Goal: Information Seeking & Learning: Learn about a topic

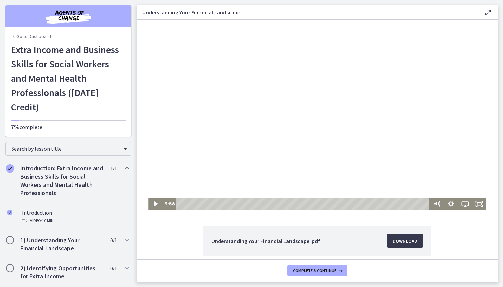
click at [311, 127] on div at bounding box center [317, 115] width 338 height 190
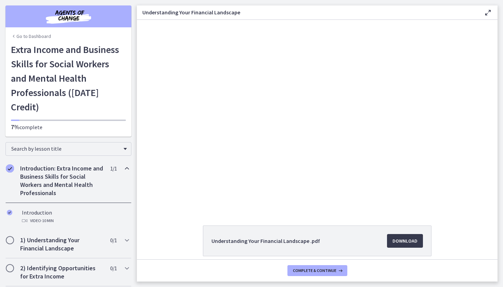
click at [489, 2] on main "Understanding Your Financial Landscape Enable fullscreen Understanding Your Fin…" at bounding box center [320, 143] width 366 height 287
click at [489, 1] on main "Understanding Your Financial Landscape Enable fullscreen Understanding Your Fin…" at bounding box center [320, 143] width 366 height 287
click at [493, 0] on main "Understanding Your Financial Landscape Enable fullscreen Understanding Your Fin…" at bounding box center [320, 143] width 366 height 287
click at [77, 264] on h2 "2) Identifying Opportunities for Extra Income" at bounding box center [61, 272] width 83 height 16
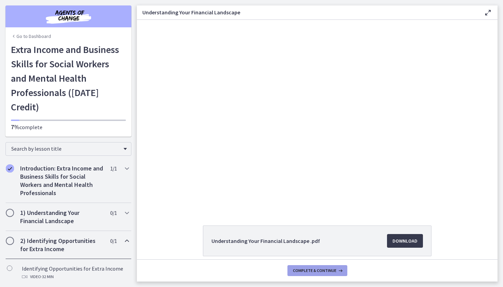
click at [335, 274] on button "Complete & continue" at bounding box center [317, 270] width 60 height 11
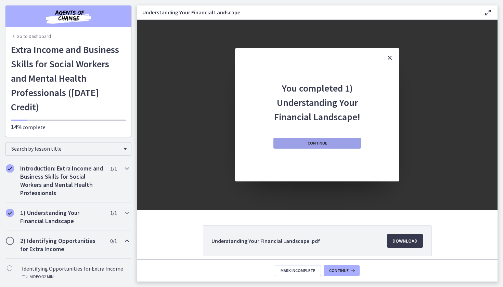
click at [324, 145] on span "Continue" at bounding box center [316, 143] width 19 height 5
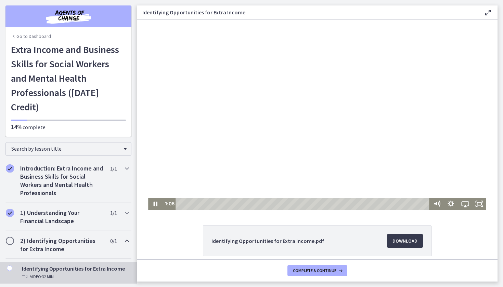
click at [332, 98] on div at bounding box center [317, 115] width 338 height 190
click at [332, 99] on div at bounding box center [317, 115] width 338 height 190
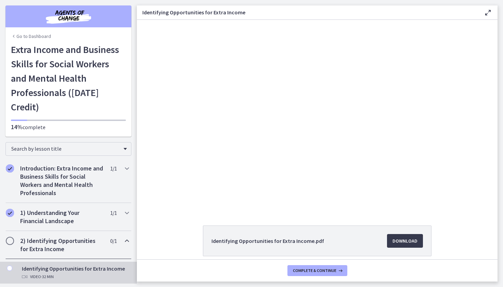
click at [148, 20] on button "Pause: cnq49nctat0c72o2s9ag.mp4" at bounding box center [148, 20] width 0 height 0
click at [148, 20] on button "Play Video: cnq49nctat0c72o2s9ag.mp4" at bounding box center [148, 20] width 0 height 0
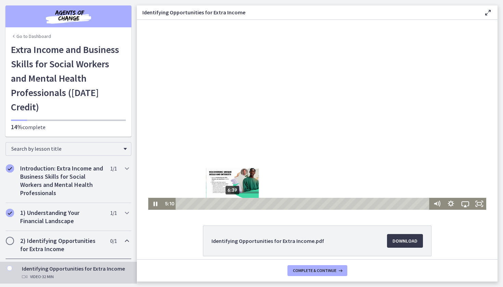
click at [233, 204] on div "6:39" at bounding box center [304, 204] width 246 height 12
